Goal: Information Seeking & Learning: Learn about a topic

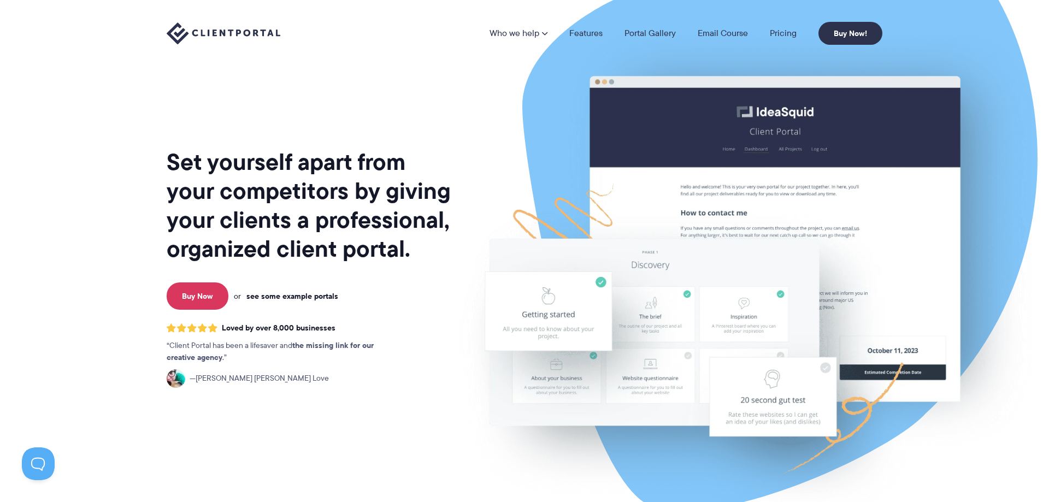
click at [283, 296] on link "see some example portals" at bounding box center [292, 296] width 92 height 10
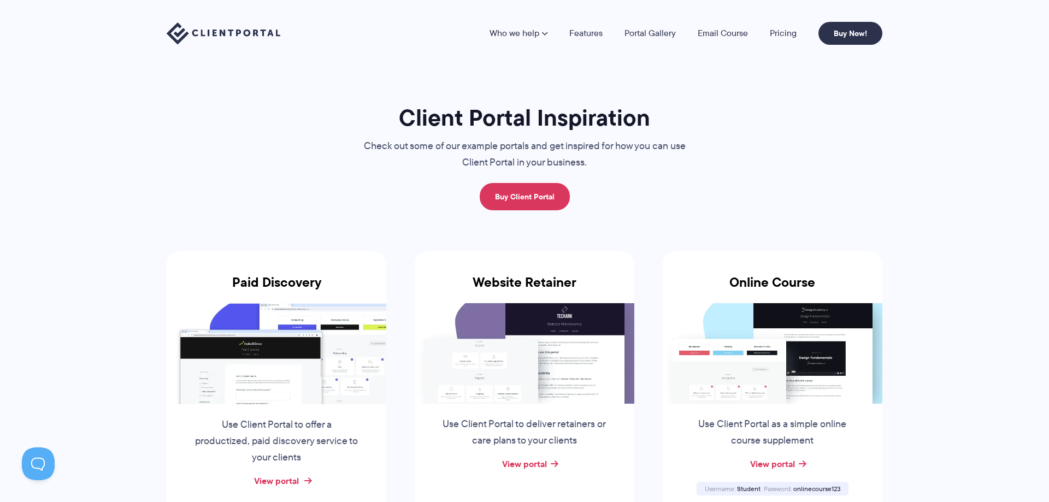
click at [290, 477] on link "View portal" at bounding box center [276, 480] width 45 height 13
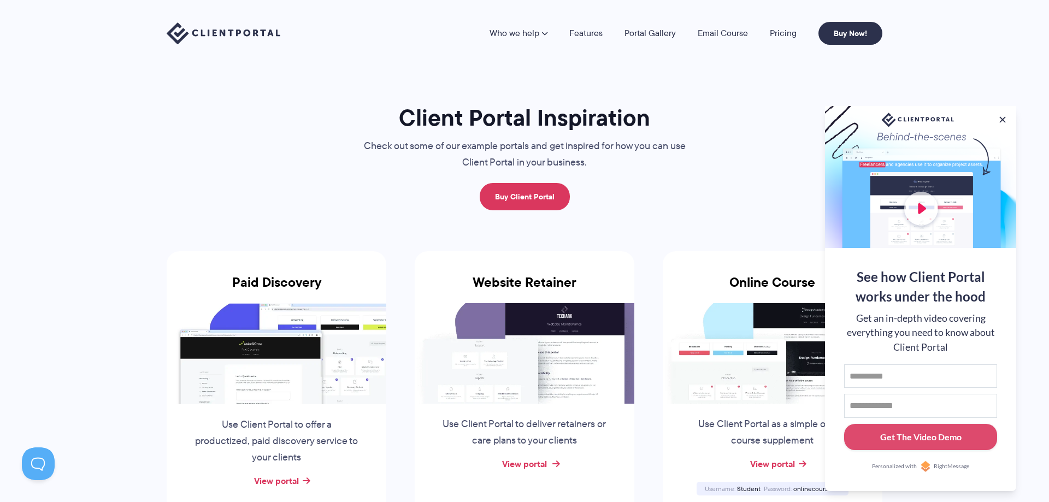
click at [535, 460] on link "View portal" at bounding box center [524, 463] width 45 height 13
click at [780, 465] on link "View portal" at bounding box center [772, 463] width 45 height 13
click at [1000, 117] on button at bounding box center [1002, 119] width 13 height 13
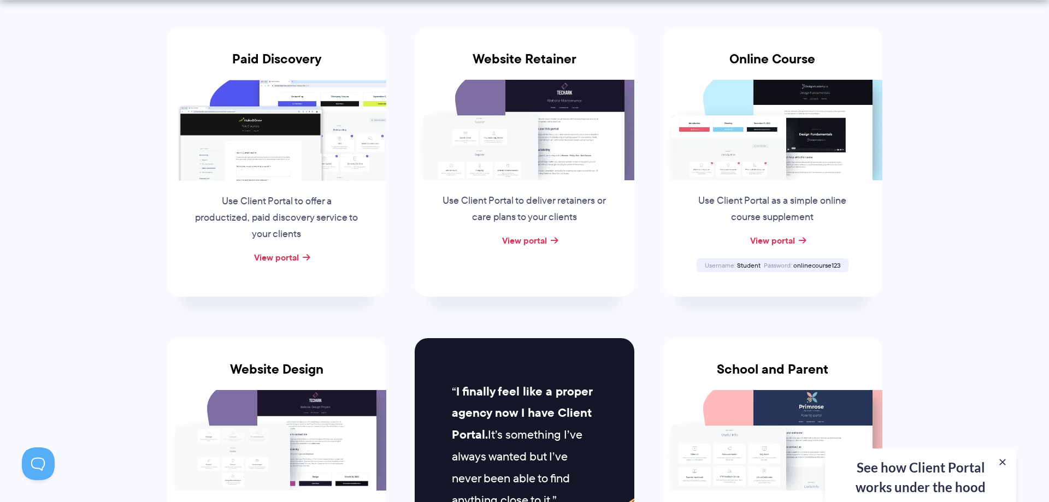
scroll to position [390, 0]
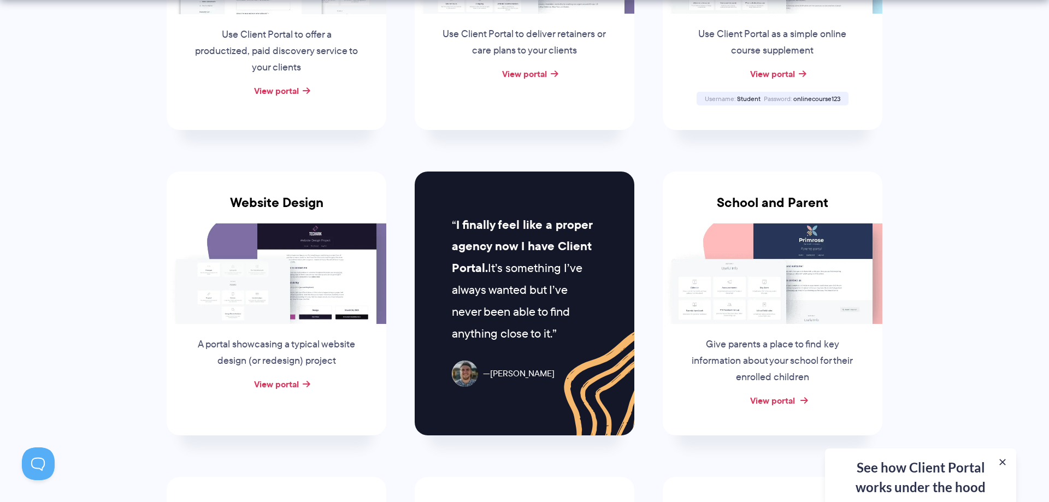
click at [788, 400] on link "View portal" at bounding box center [772, 400] width 45 height 13
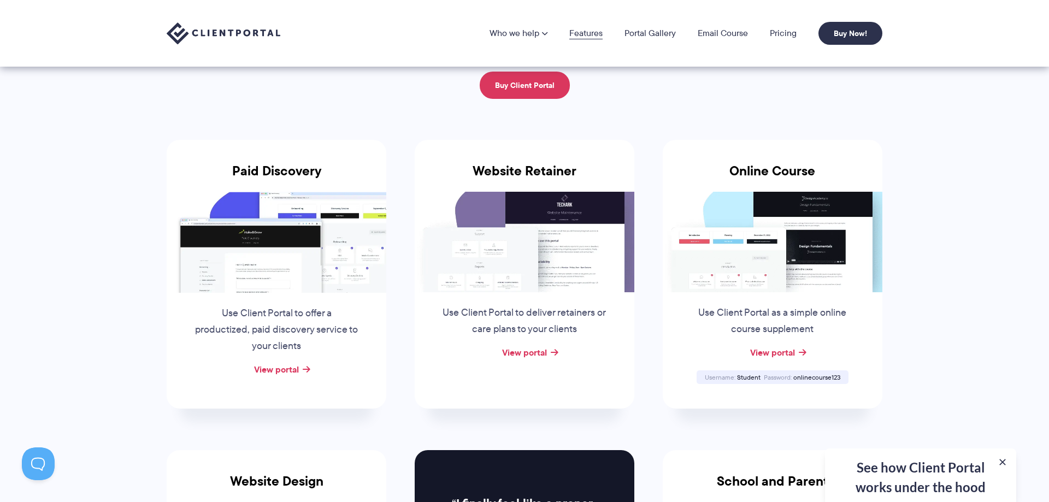
click at [592, 36] on link "Features" at bounding box center [585, 33] width 33 height 9
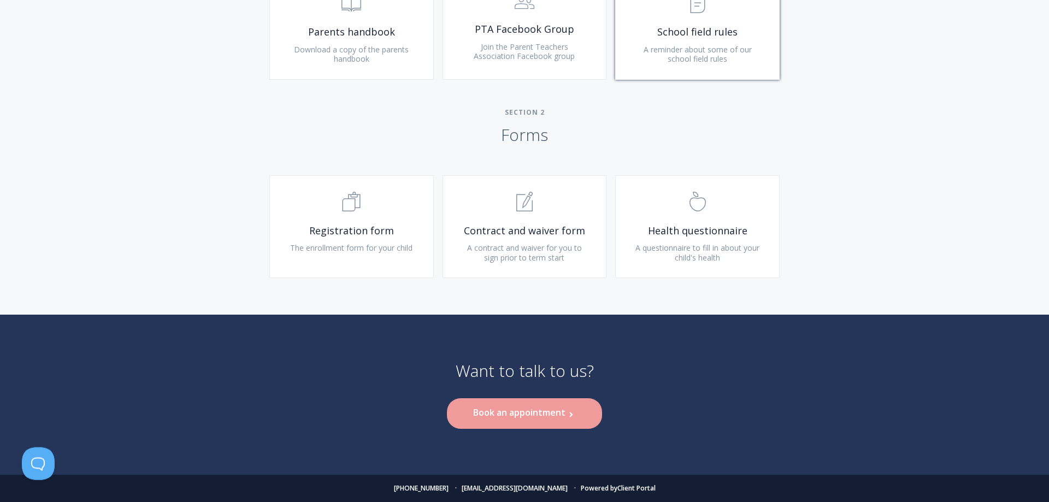
scroll to position [669, 0]
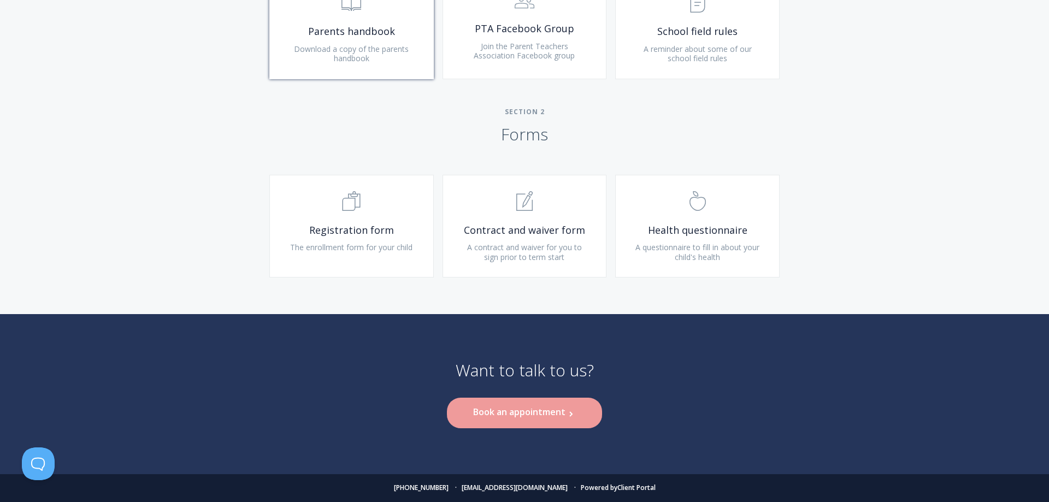
click at [386, 29] on span "Parents handbook" at bounding box center [351, 31] width 131 height 13
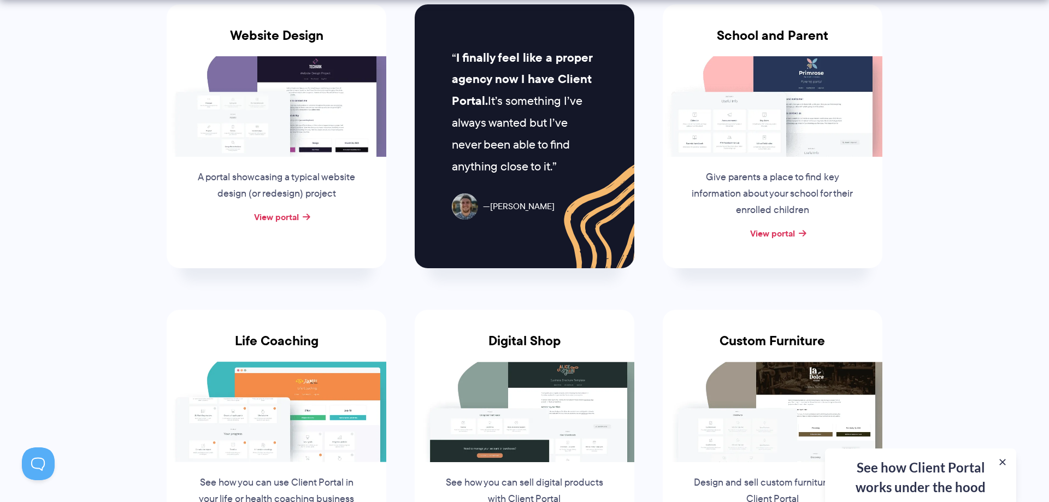
scroll to position [836, 0]
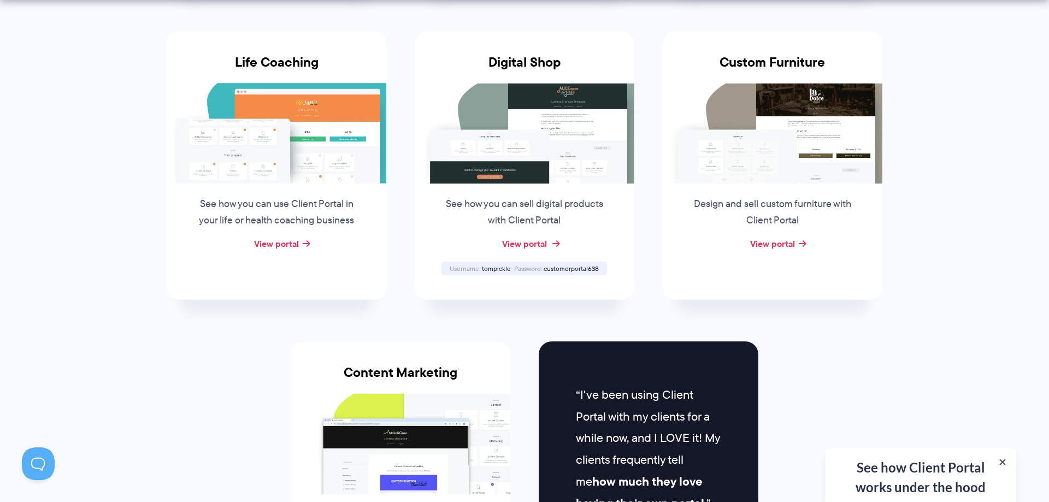
click at [534, 241] on link "View portal" at bounding box center [524, 243] width 45 height 13
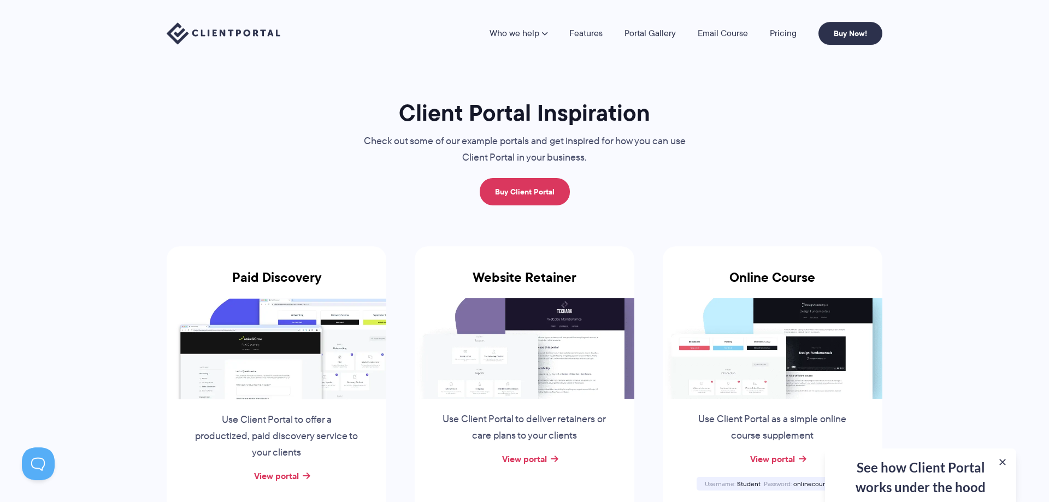
scroll to position [0, 0]
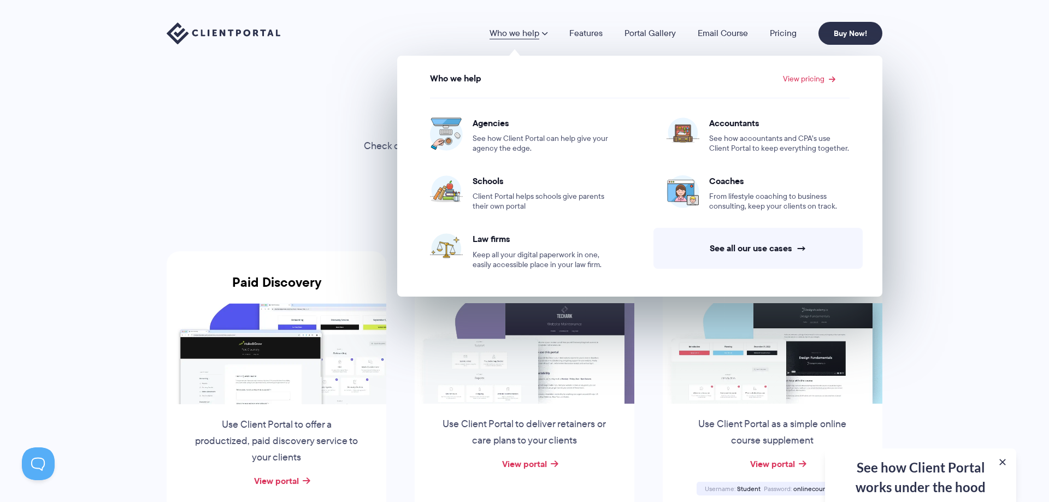
click at [290, 353] on img at bounding box center [277, 353] width 220 height 101
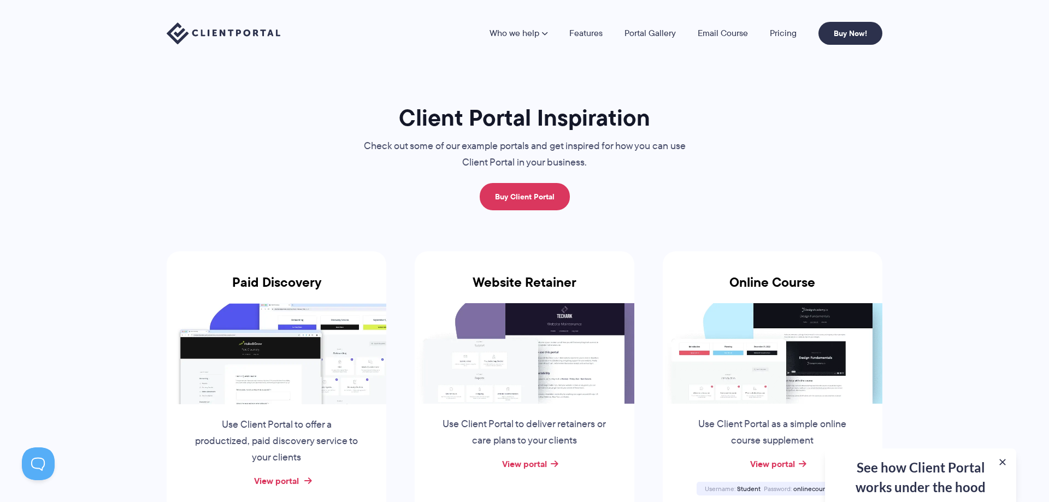
click at [289, 481] on link "View portal" at bounding box center [276, 480] width 45 height 13
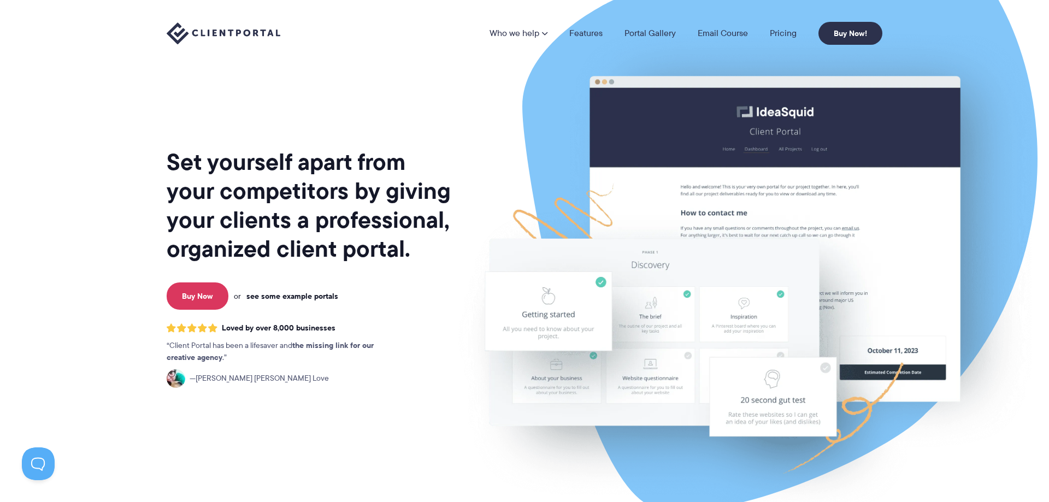
click at [292, 294] on link "see some example portals" at bounding box center [292, 296] width 92 height 10
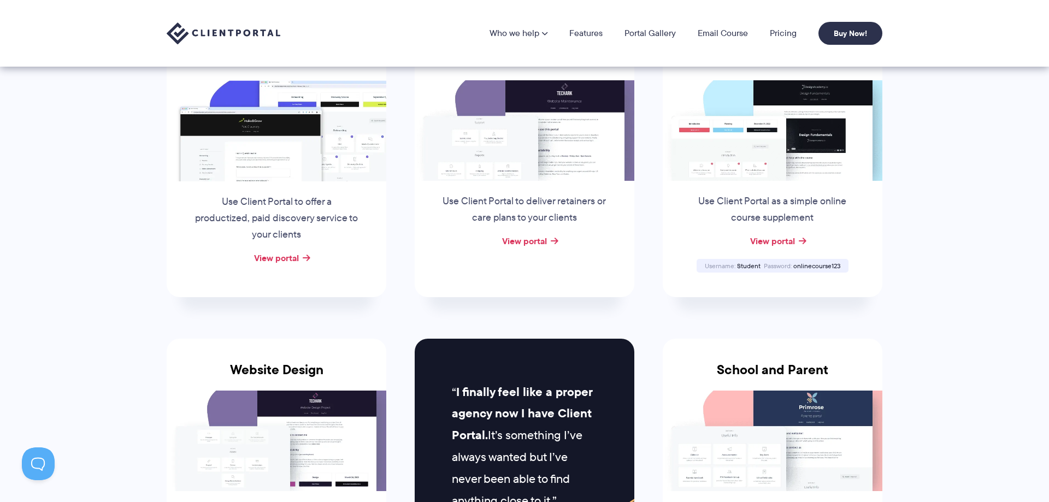
click at [518, 251] on div "Website Retainer Use Client Portal to deliver retainers or care plans to your c…" at bounding box center [525, 162] width 220 height 269
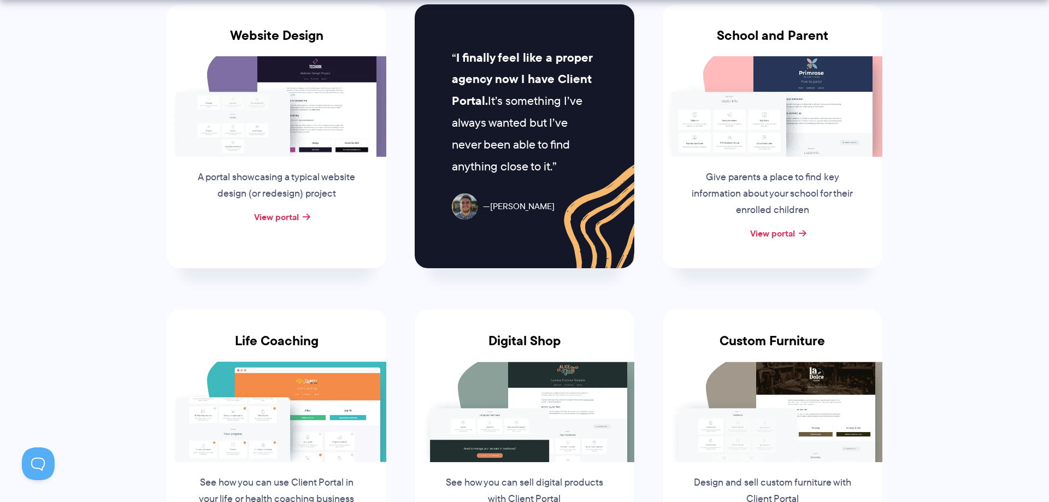
scroll to position [836, 0]
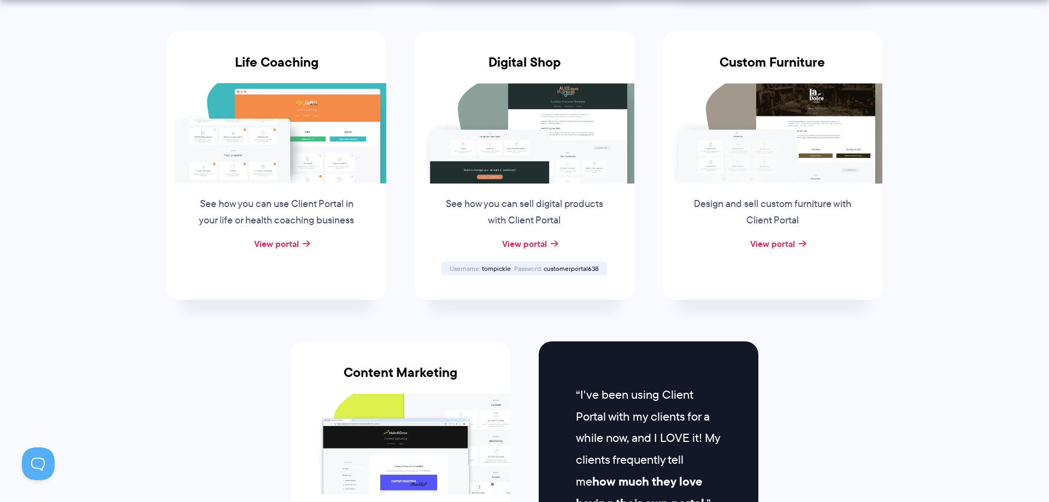
click at [301, 249] on div "View portal" at bounding box center [277, 244] width 220 height 16
click at [299, 243] on div "View portal" at bounding box center [277, 244] width 220 height 16
click at [279, 245] on link "View portal" at bounding box center [276, 243] width 45 height 13
